Goal: Task Accomplishment & Management: Use online tool/utility

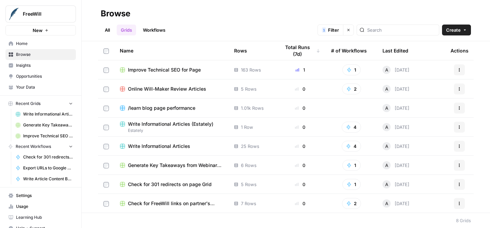
click at [151, 69] on span "Improve Technical SEO for Page" at bounding box center [164, 69] width 73 height 7
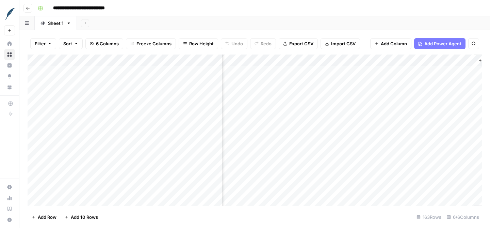
scroll to position [0, 165]
click at [372, 60] on div "Add Column" at bounding box center [255, 129] width 454 height 151
click at [372, 60] on div at bounding box center [332, 61] width 94 height 14
click at [294, 60] on div "Add Column" at bounding box center [255, 129] width 454 height 151
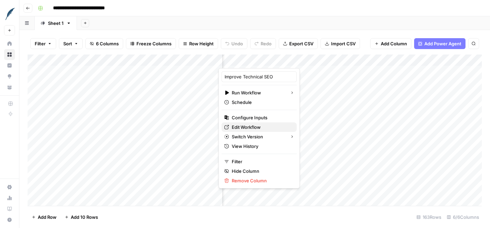
click at [251, 127] on span "Edit Workflow" at bounding box center [262, 127] width 60 height 7
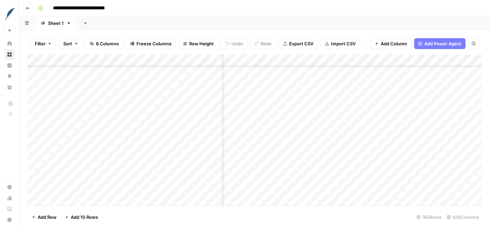
scroll to position [1758, 65]
click at [109, 189] on div "Add Column" at bounding box center [255, 129] width 454 height 151
paste input "**********"
type input "**********"
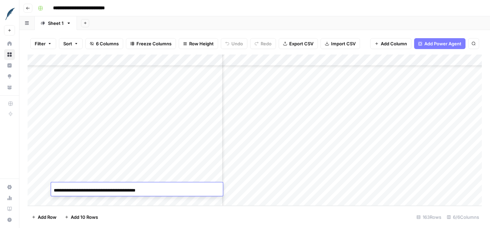
scroll to position [1758, 0]
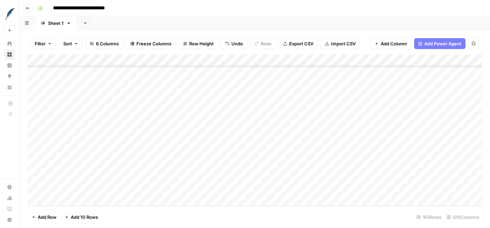
click at [324, 186] on div "Add Column" at bounding box center [255, 129] width 454 height 151
click at [365, 189] on div "Add Column" at bounding box center [255, 129] width 454 height 151
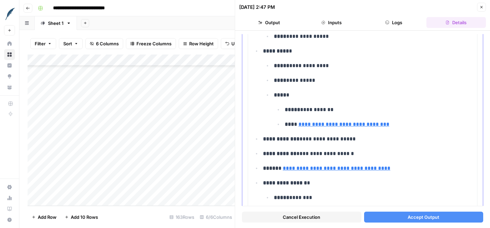
scroll to position [489, 0]
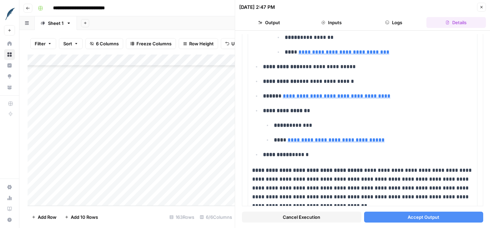
click at [324, 218] on button "Cancel Execution" at bounding box center [301, 216] width 119 height 11
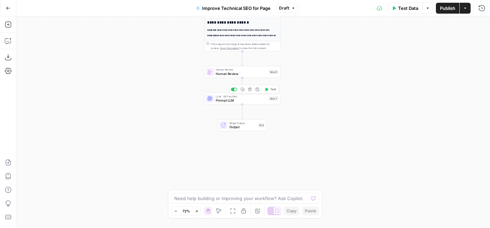
click at [249, 98] on span "Prompt LLM" at bounding box center [241, 100] width 51 height 5
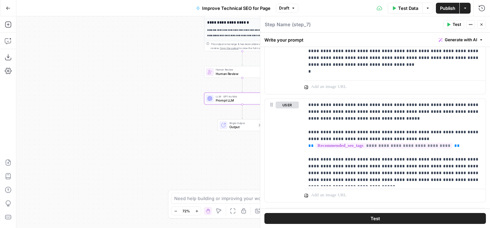
scroll to position [224, 0]
